Goal: Task Accomplishment & Management: Use online tool/utility

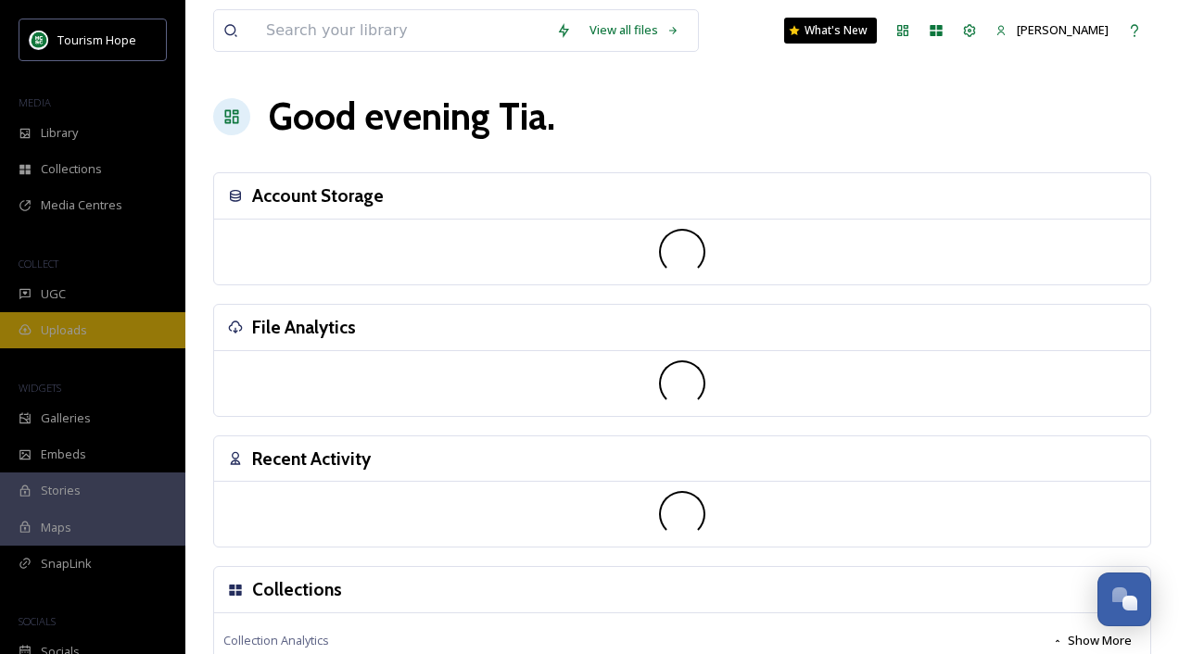
click at [110, 329] on div "Uploads" at bounding box center [92, 330] width 185 height 36
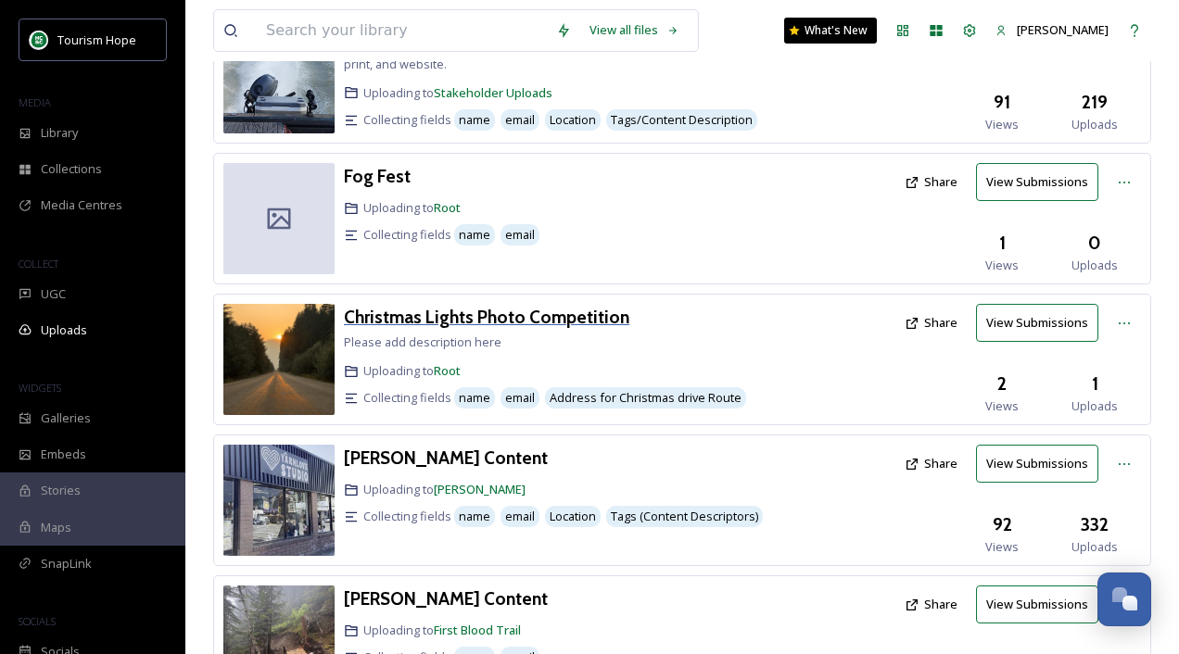
scroll to position [273, 0]
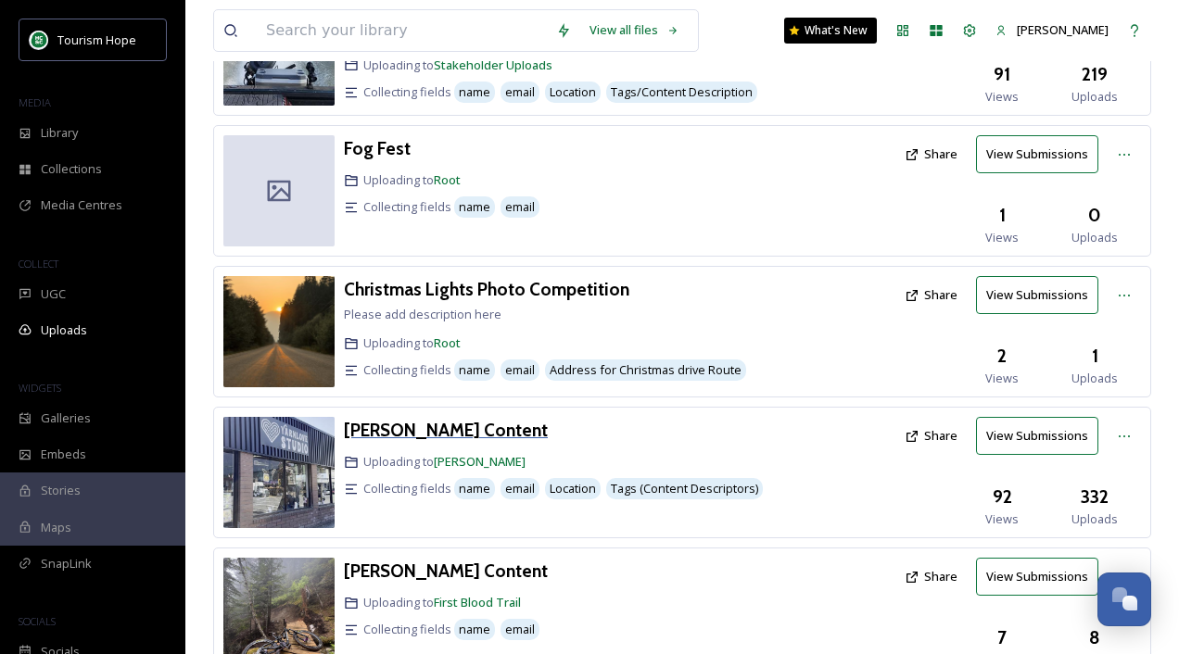
click at [477, 420] on h3 "[PERSON_NAME] Content" at bounding box center [446, 430] width 204 height 22
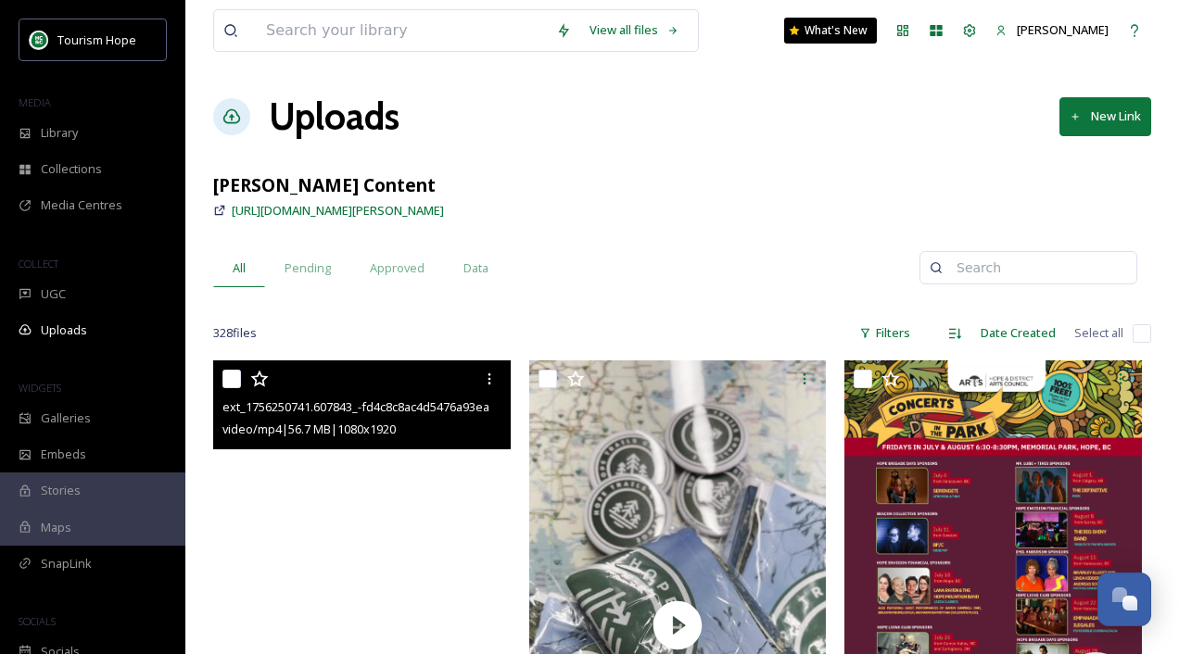
click at [416, 483] on video "ext_1756250741.607843_-fd4c8c8ac4d5476a93eaf5dbd59d39e7.mp4" at bounding box center [362, 625] width 298 height 529
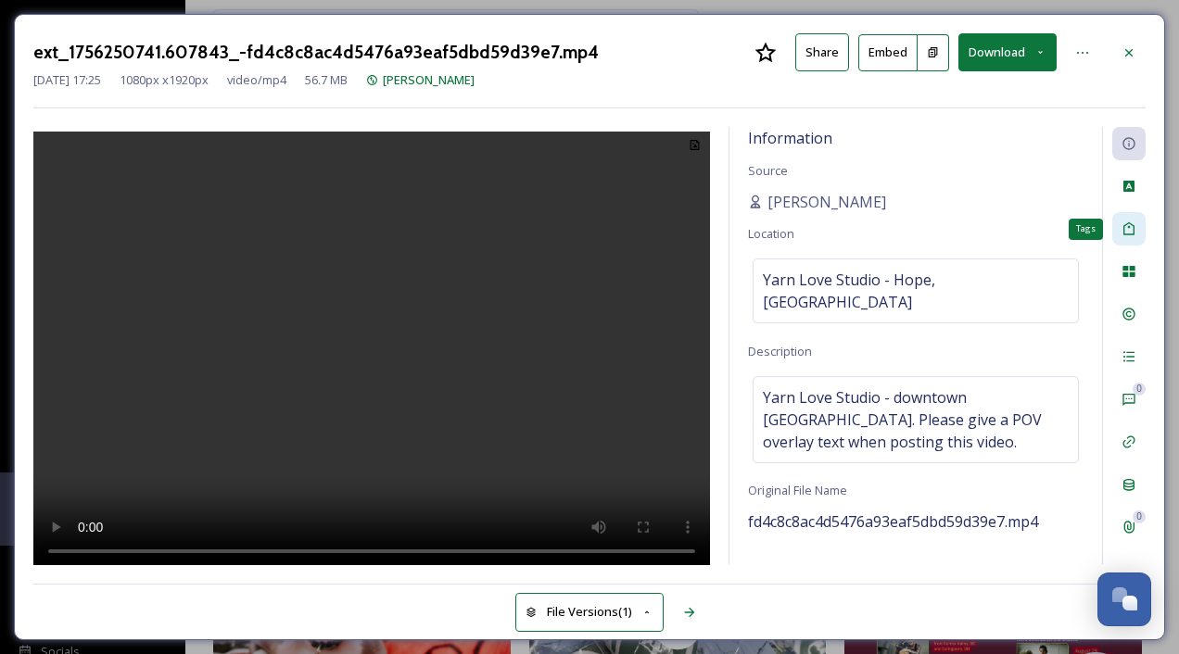
click at [1127, 222] on icon at bounding box center [1128, 228] width 11 height 13
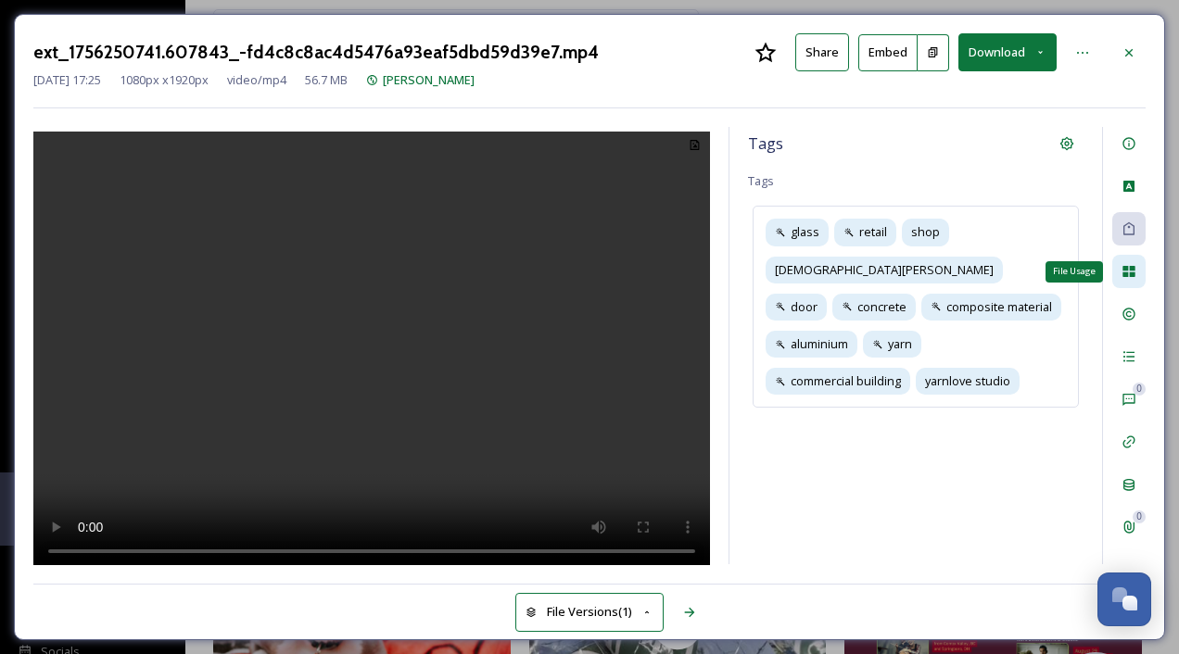
click at [1127, 260] on div "File Usage" at bounding box center [1128, 271] width 33 height 33
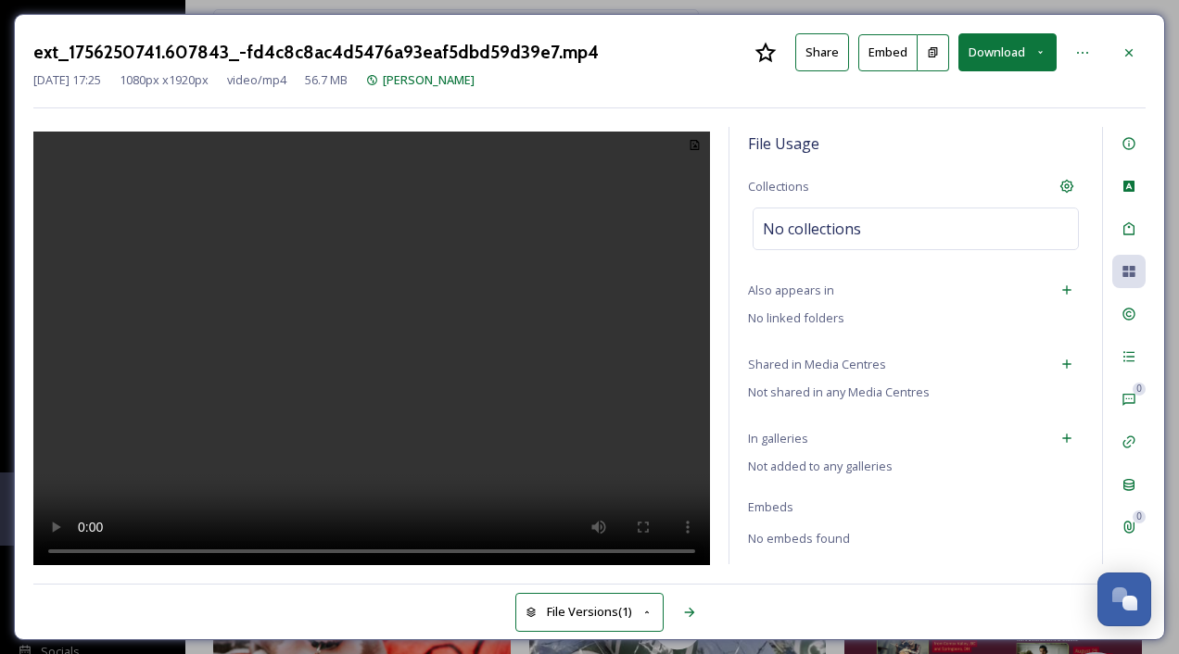
click at [779, 322] on span "No linked folders" at bounding box center [796, 318] width 96 height 17
click at [1070, 287] on icon at bounding box center [1067, 290] width 15 height 15
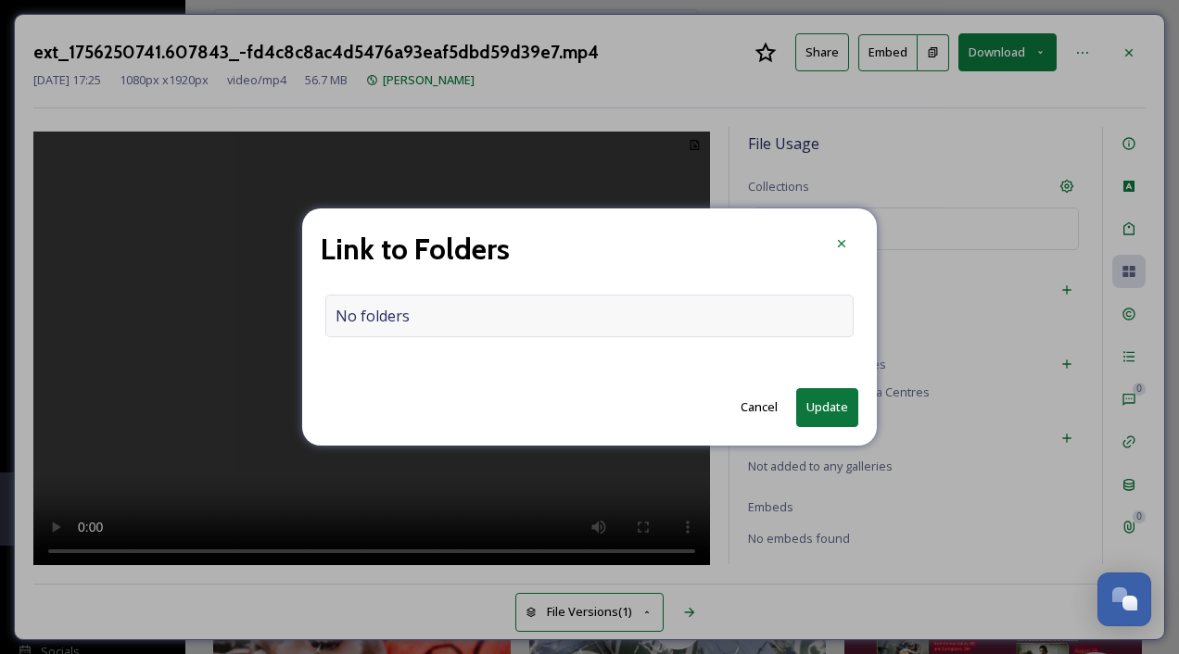
click at [506, 311] on div "No folders" at bounding box center [589, 316] width 528 height 43
click at [506, 311] on input at bounding box center [594, 316] width 536 height 41
click at [843, 242] on icon at bounding box center [841, 243] width 15 height 15
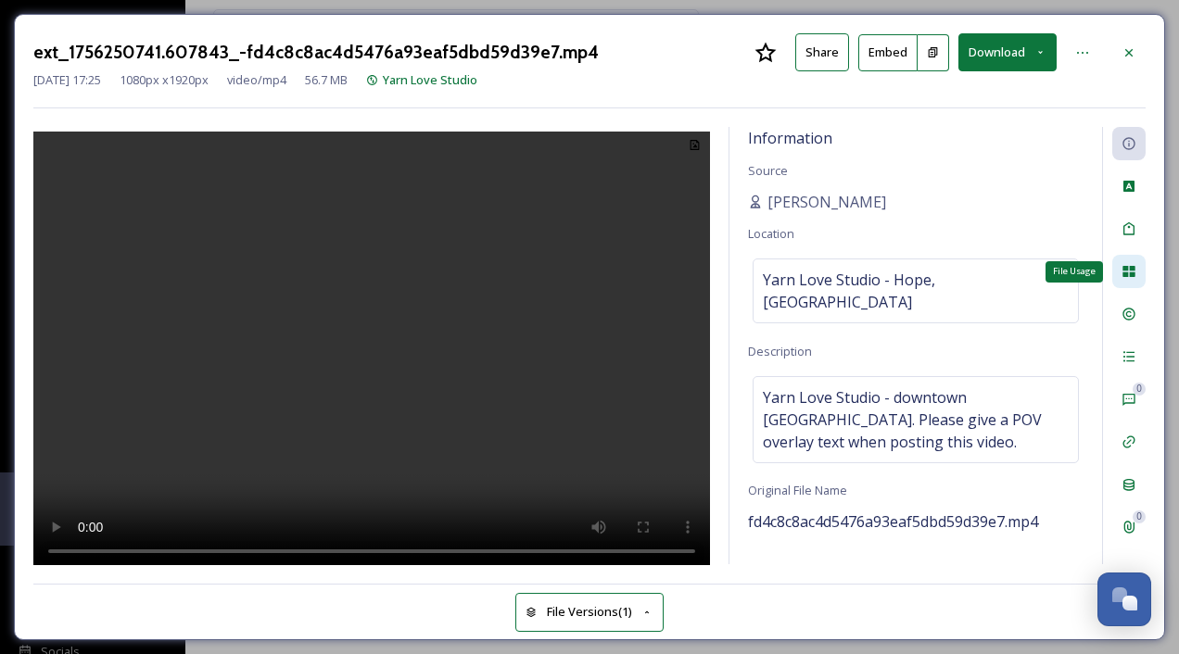
click at [1130, 268] on icon at bounding box center [1129, 271] width 12 height 11
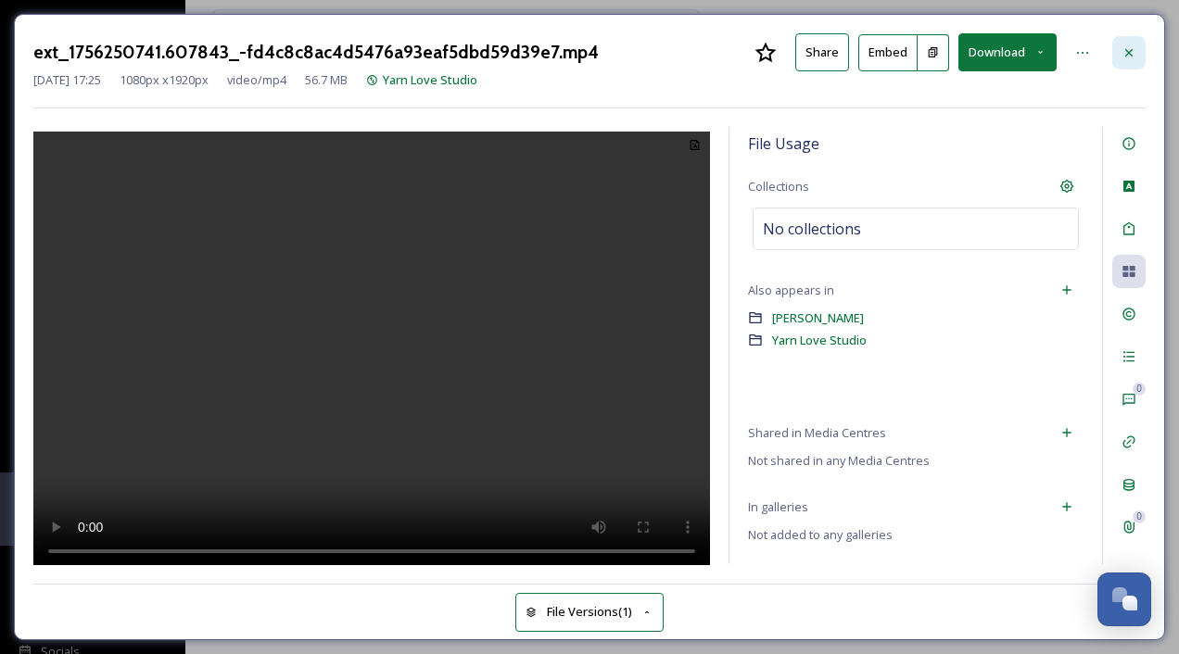
click at [1136, 49] on icon at bounding box center [1129, 52] width 15 height 15
